Goal: Task Accomplishment & Management: Complete application form

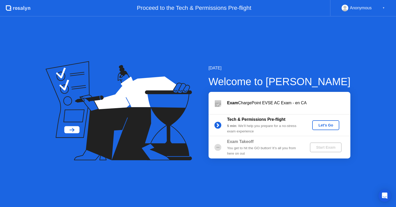
click at [328, 124] on div "Let's Go" at bounding box center [325, 125] width 23 height 4
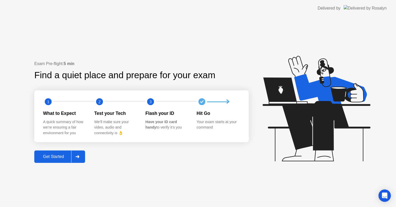
click at [59, 156] on div "Get Started" at bounding box center [53, 156] width 35 height 5
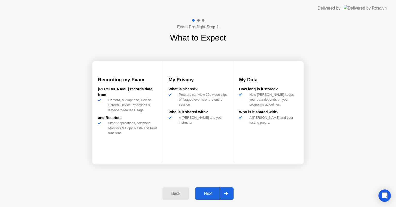
click at [206, 193] on div "Next" at bounding box center [208, 193] width 23 height 5
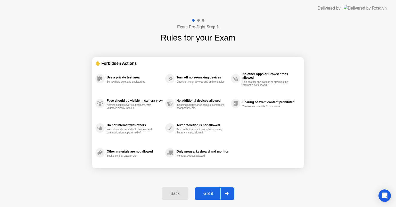
click at [207, 193] on div "Got it" at bounding box center [208, 193] width 24 height 5
select select "**********"
select select "*******"
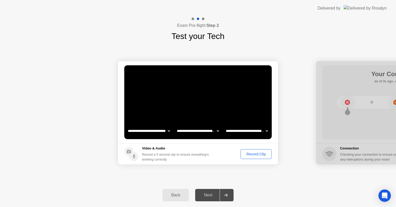
click at [259, 154] on div "Record Clip" at bounding box center [256, 154] width 28 height 4
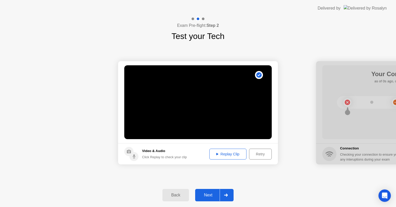
click at [211, 193] on div "Next" at bounding box center [208, 195] width 23 height 5
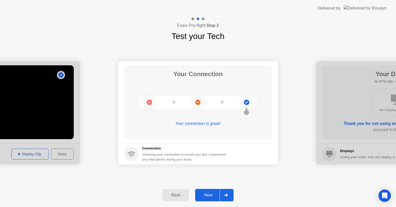
click at [208, 194] on div "Next" at bounding box center [208, 195] width 23 height 5
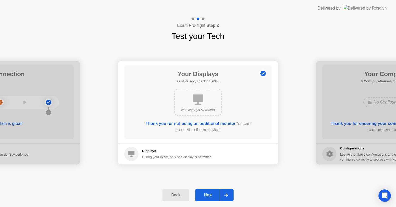
click at [207, 196] on div "Next" at bounding box center [208, 195] width 23 height 5
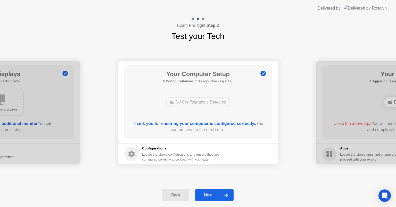
click at [207, 196] on div "Next" at bounding box center [208, 195] width 23 height 5
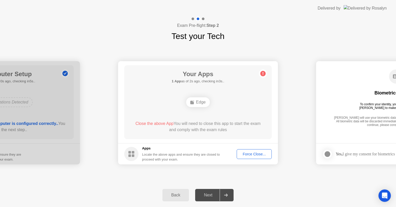
click at [254, 154] on div "Force Close..." at bounding box center [254, 154] width 31 height 4
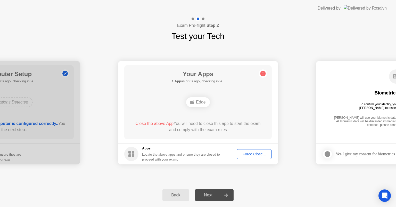
click at [254, 153] on div "Force Close..." at bounding box center [254, 154] width 31 height 4
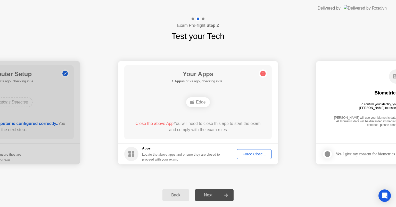
click at [251, 154] on div "Force Close..." at bounding box center [254, 154] width 31 height 4
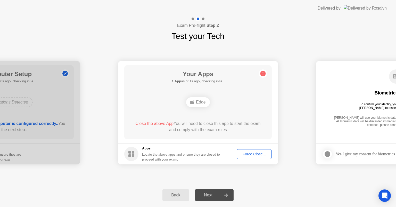
click at [254, 154] on div "Force Close..." at bounding box center [254, 154] width 31 height 4
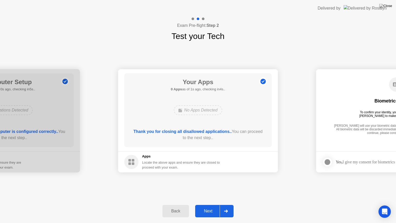
click at [207, 207] on div "Next" at bounding box center [208, 211] width 23 height 5
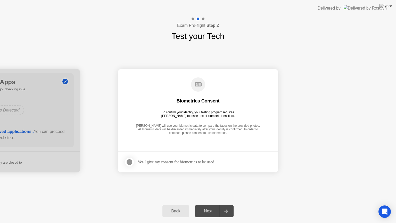
click at [210, 207] on div "Next" at bounding box center [208, 211] width 23 height 5
click at [209, 207] on div "Next" at bounding box center [208, 211] width 23 height 5
click at [130, 160] on div at bounding box center [129, 162] width 6 height 6
click at [212, 207] on div "Next" at bounding box center [208, 211] width 23 height 5
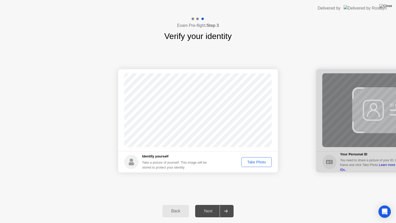
click at [261, 162] on div "Take Photo" at bounding box center [256, 162] width 27 height 4
click at [209, 207] on div "Next" at bounding box center [208, 211] width 23 height 5
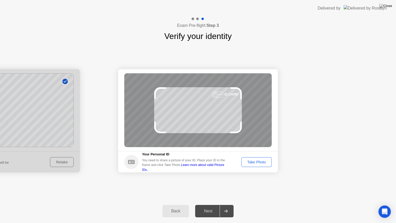
click at [253, 161] on div "Take Photo" at bounding box center [256, 162] width 27 height 4
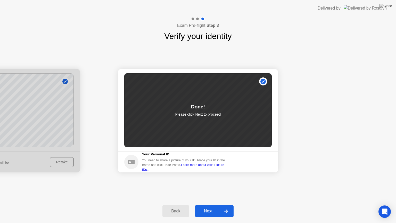
click at [214, 207] on div "Next" at bounding box center [208, 211] width 23 height 5
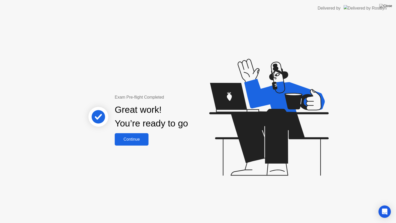
click at [130, 140] on div "Continue" at bounding box center [131, 139] width 31 height 5
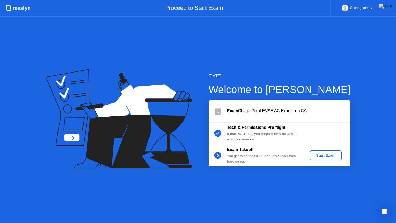
click at [326, 154] on div "Start Exam" at bounding box center [326, 155] width 28 height 4
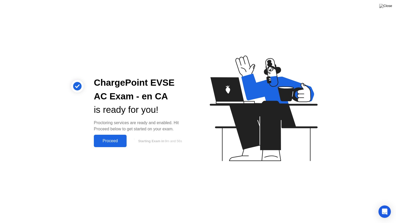
click at [110, 140] on div "Proceed" at bounding box center [110, 141] width 30 height 5
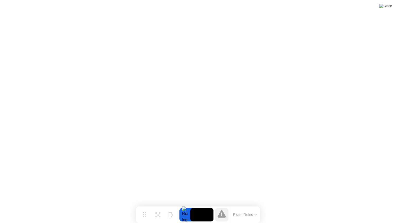
click at [390, 8] on img at bounding box center [385, 6] width 13 height 4
click at [388, 8] on img at bounding box center [385, 6] width 13 height 4
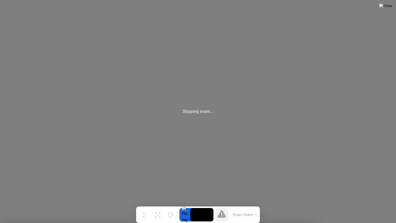
click at [336, 87] on div "Stopping exam..." at bounding box center [198, 111] width 396 height 223
click at [367, 37] on div "Stopping exam..." at bounding box center [198, 111] width 396 height 223
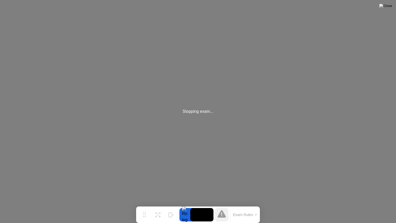
click at [202, 207] on video at bounding box center [201, 214] width 23 height 13
click at [389, 0] on div "Stopping exam..." at bounding box center [198, 111] width 396 height 223
click at [13, 207] on div "Stopping exam..." at bounding box center [198, 111] width 396 height 223
